Goal: Task Accomplishment & Management: Complete application form

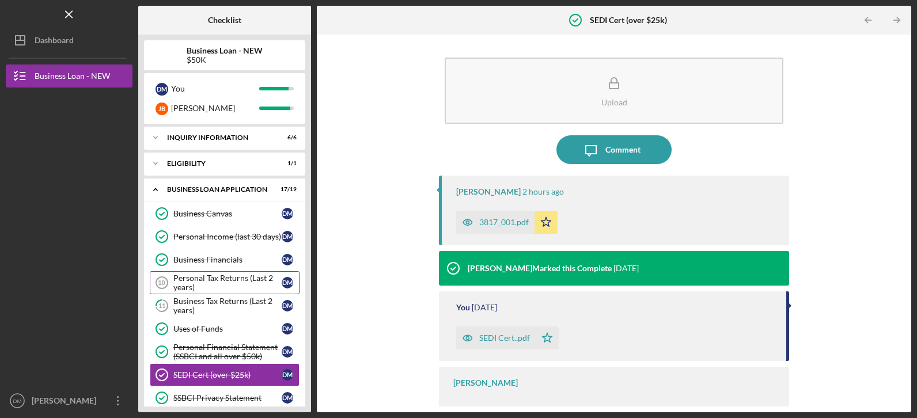
click at [211, 284] on div "Personal Tax Returns (Last 2 years)" at bounding box center [227, 283] width 108 height 18
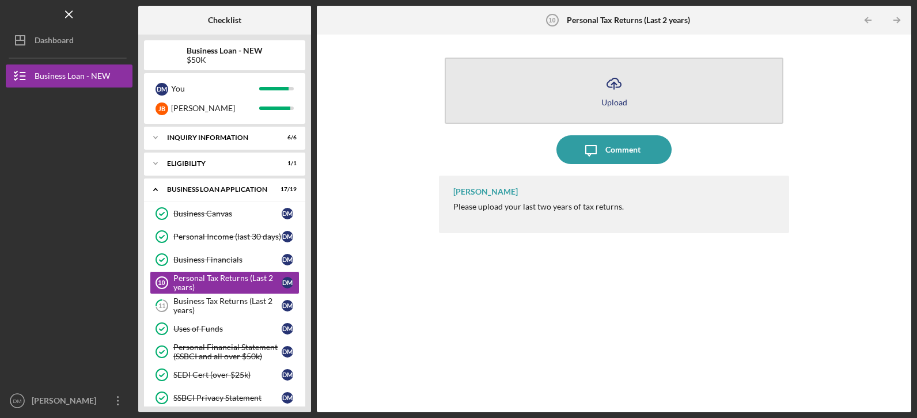
click at [615, 90] on icon "Icon/Upload" at bounding box center [614, 83] width 29 height 29
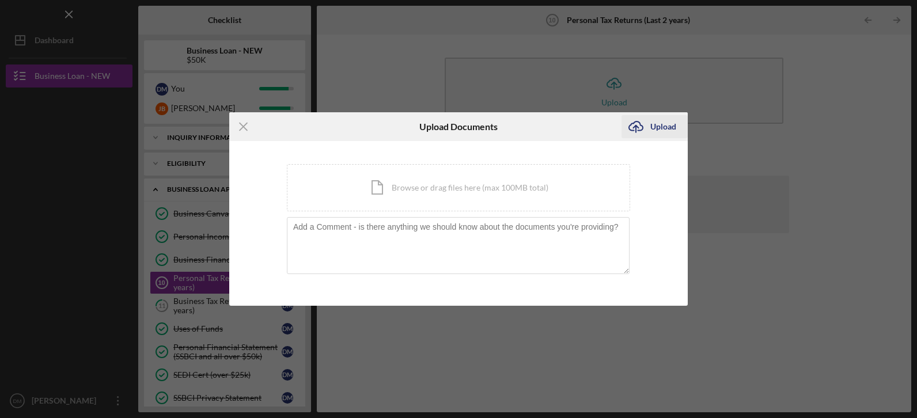
click at [660, 129] on div "Upload" at bounding box center [663, 126] width 26 height 23
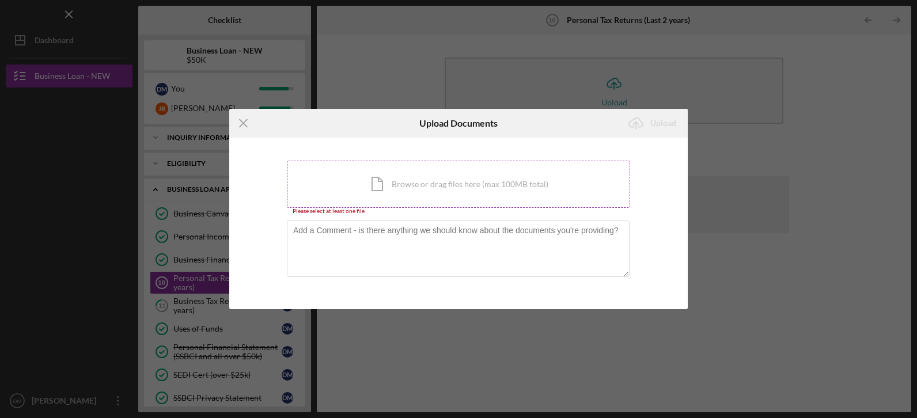
click at [422, 186] on div "Icon/Document Browse or drag files here (max 100MB total) Tap to choose files o…" at bounding box center [458, 184] width 343 height 47
click at [403, 194] on div "Icon/Document Browse or drag files here (max 100MB total) Tap to choose files o…" at bounding box center [458, 184] width 343 height 47
click at [496, 187] on div "Icon/Document Browse or drag files here (max 100MB total) Tap to choose files o…" at bounding box center [458, 184] width 343 height 47
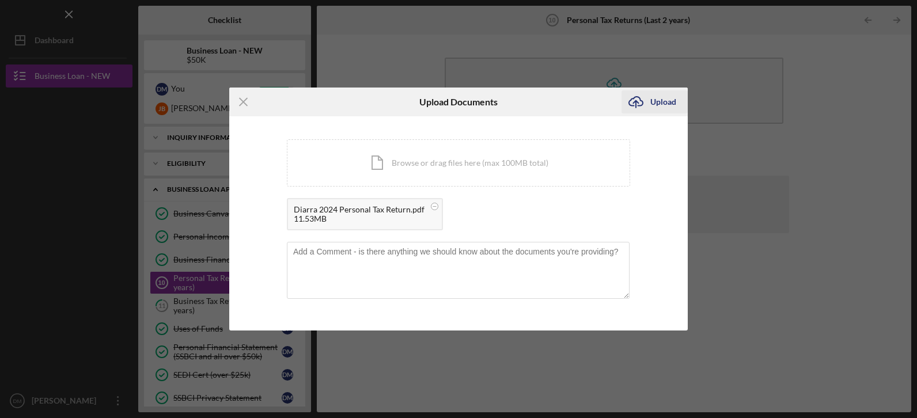
click at [662, 98] on div "Upload" at bounding box center [663, 101] width 26 height 23
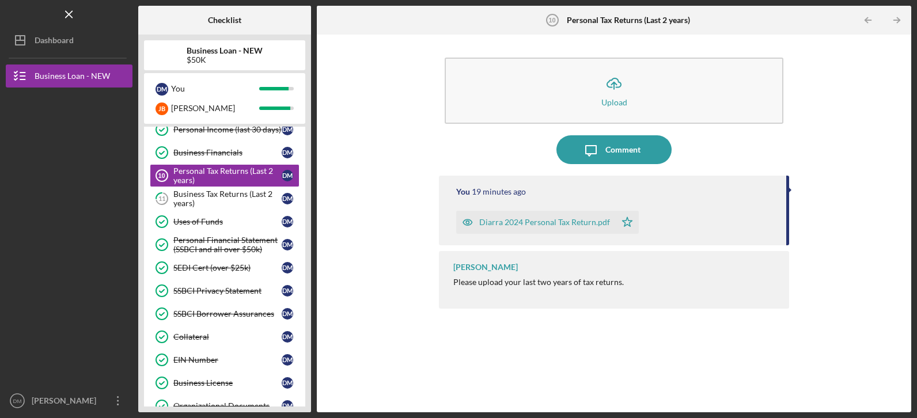
scroll to position [173, 0]
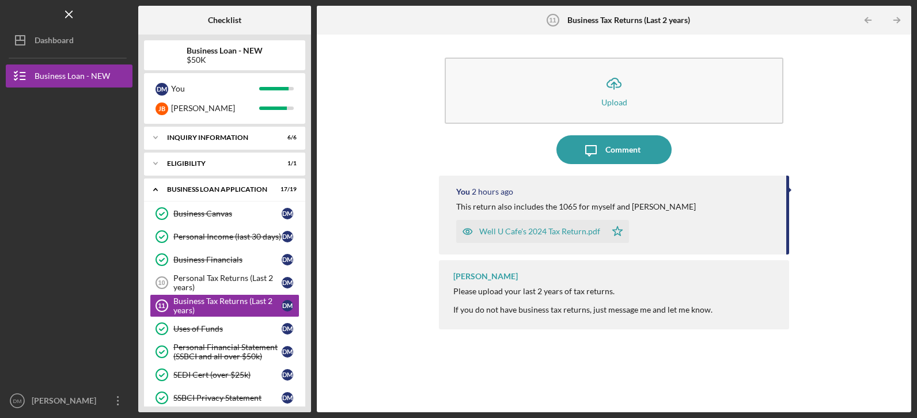
scroll to position [323, 0]
